Goal: Task Accomplishment & Management: Use online tool/utility

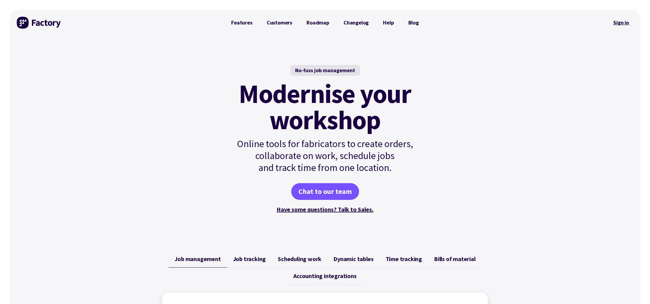
click at [624, 25] on link "Sign in" at bounding box center [621, 23] width 24 height 14
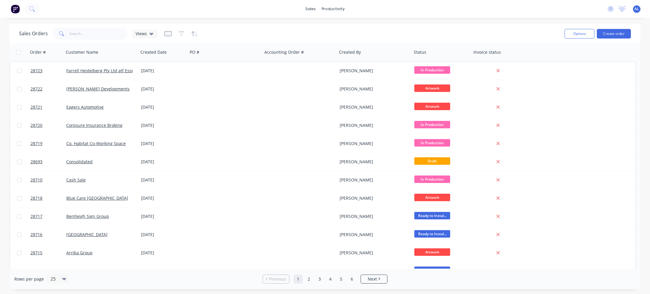
click at [637, 10] on span "AL" at bounding box center [636, 8] width 4 height 5
click at [597, 64] on button "Profile" at bounding box center [599, 63] width 79 height 12
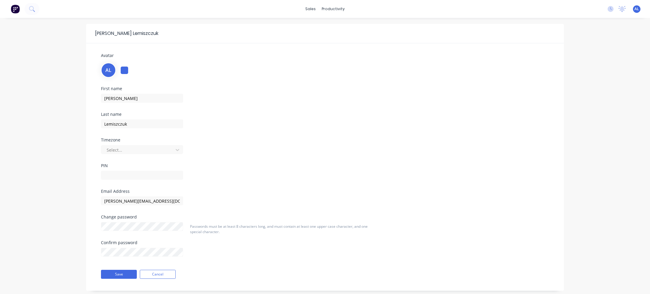
scroll to position [2, 0]
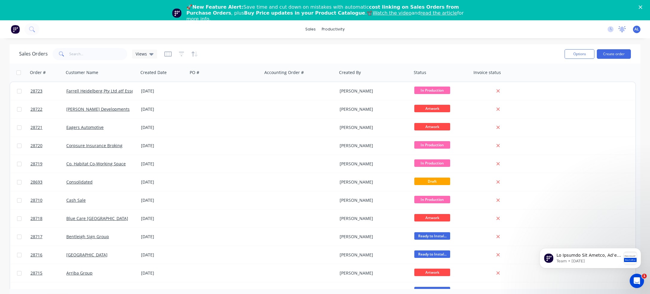
click at [623, 30] on icon at bounding box center [621, 28] width 5 height 5
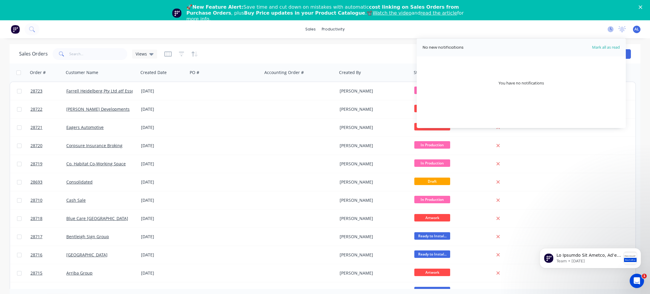
click at [611, 27] on icon at bounding box center [610, 29] width 6 height 6
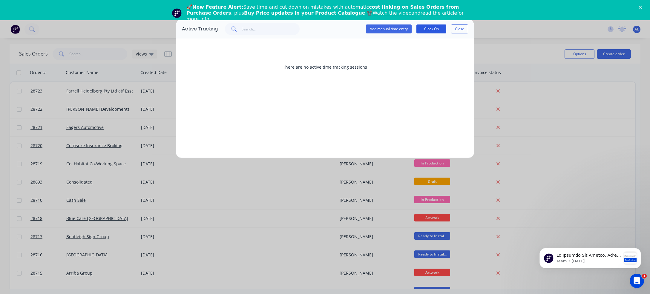
click at [434, 30] on button "Clock On" at bounding box center [431, 28] width 30 height 9
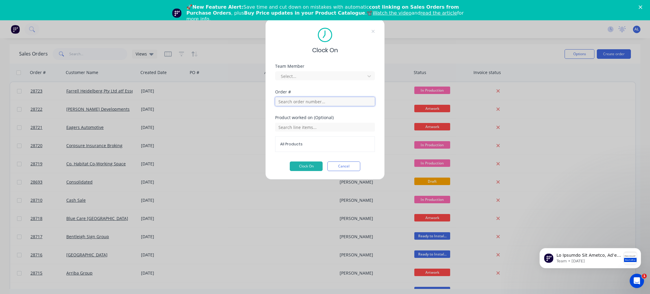
click at [314, 100] on input "text" at bounding box center [325, 101] width 100 height 9
click at [315, 77] on div at bounding box center [321, 76] width 82 height 7
click at [297, 102] on div "[PERSON_NAME]" at bounding box center [325, 100] width 100 height 11
click at [302, 128] on input "text" at bounding box center [325, 127] width 100 height 9
click at [272, 168] on div "Clock On Team Member Andrej Lemiszczuk Order # Product worked on (Optional) All…" at bounding box center [324, 99] width 119 height 161
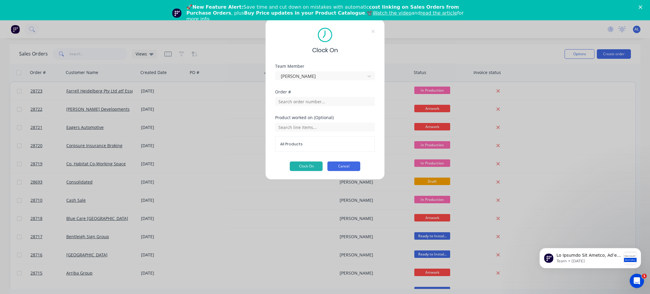
click at [346, 166] on button "Cancel" at bounding box center [343, 167] width 33 height 10
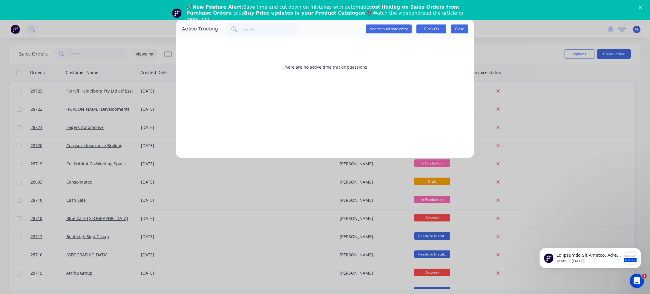
click at [462, 30] on button "Close" at bounding box center [459, 28] width 17 height 9
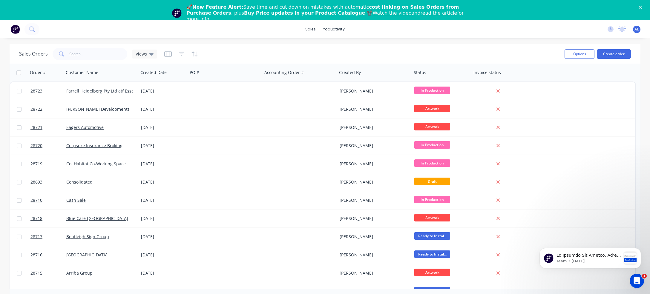
click at [636, 31] on span "AL" at bounding box center [636, 29] width 4 height 5
click at [556, 26] on div "sales productivity sales Sales Orders Customers Price Level Manager productivit…" at bounding box center [325, 29] width 650 height 18
click at [638, 30] on span "AL" at bounding box center [636, 29] width 4 height 5
click at [581, 23] on div "sales productivity sales Sales Orders Customers Price Level Manager productivit…" at bounding box center [325, 29] width 650 height 18
